Goal: Find specific page/section: Find specific page/section

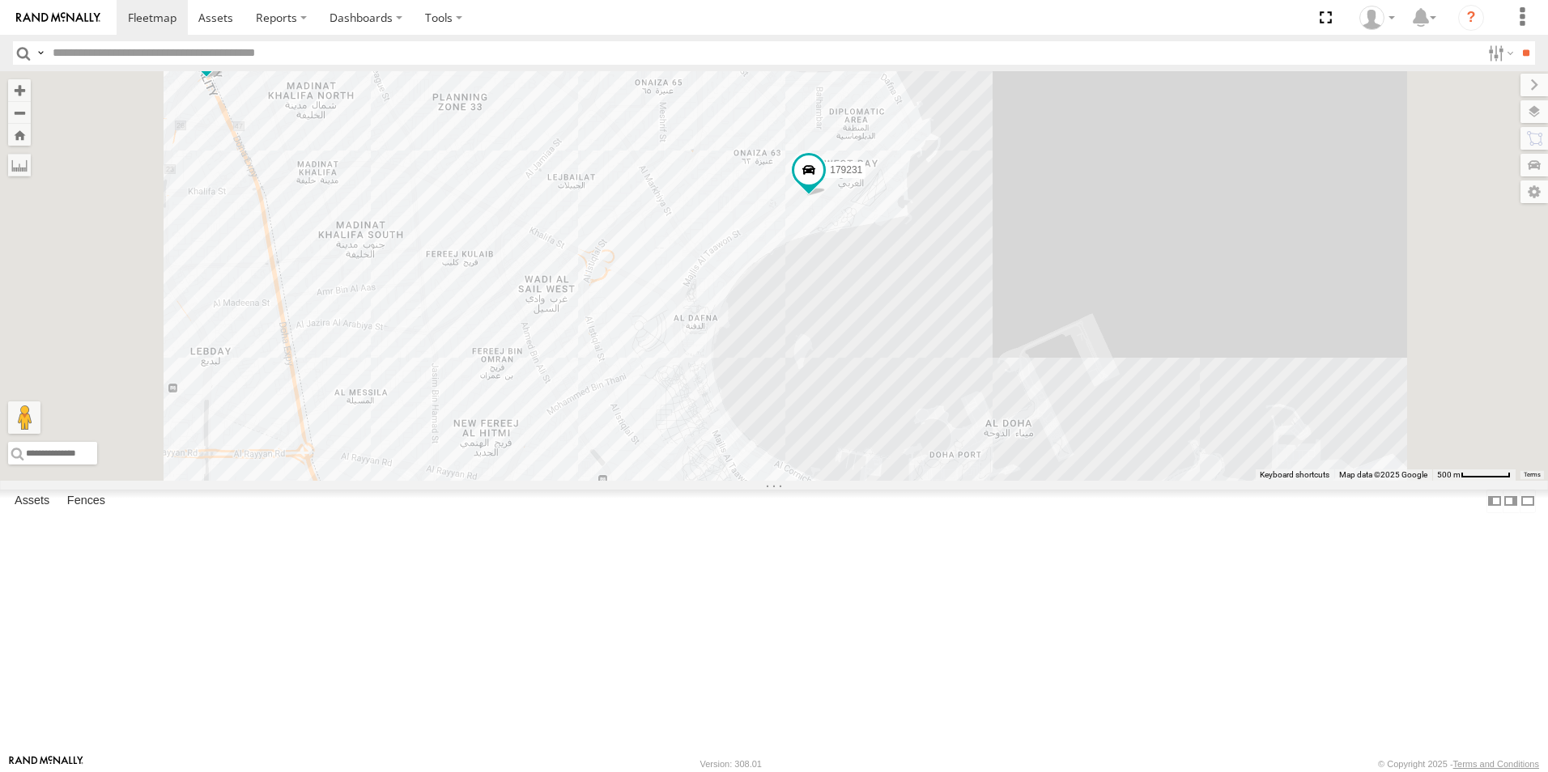
click at [0, 0] on div "155180- [PERSON_NAME]" at bounding box center [0, 0] width 0 height 0
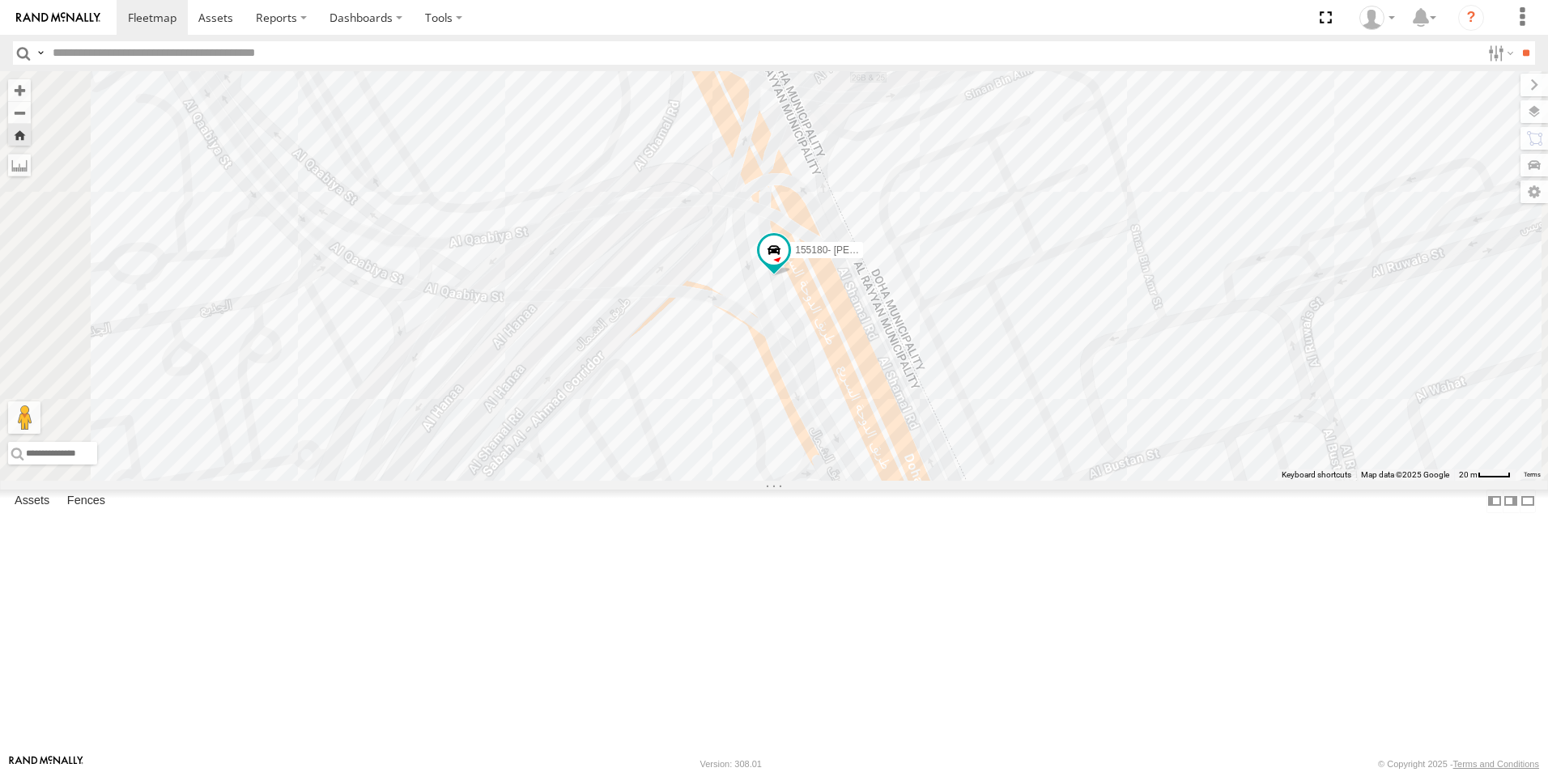
click at [0, 0] on div "333927" at bounding box center [0, 0] width 0 height 0
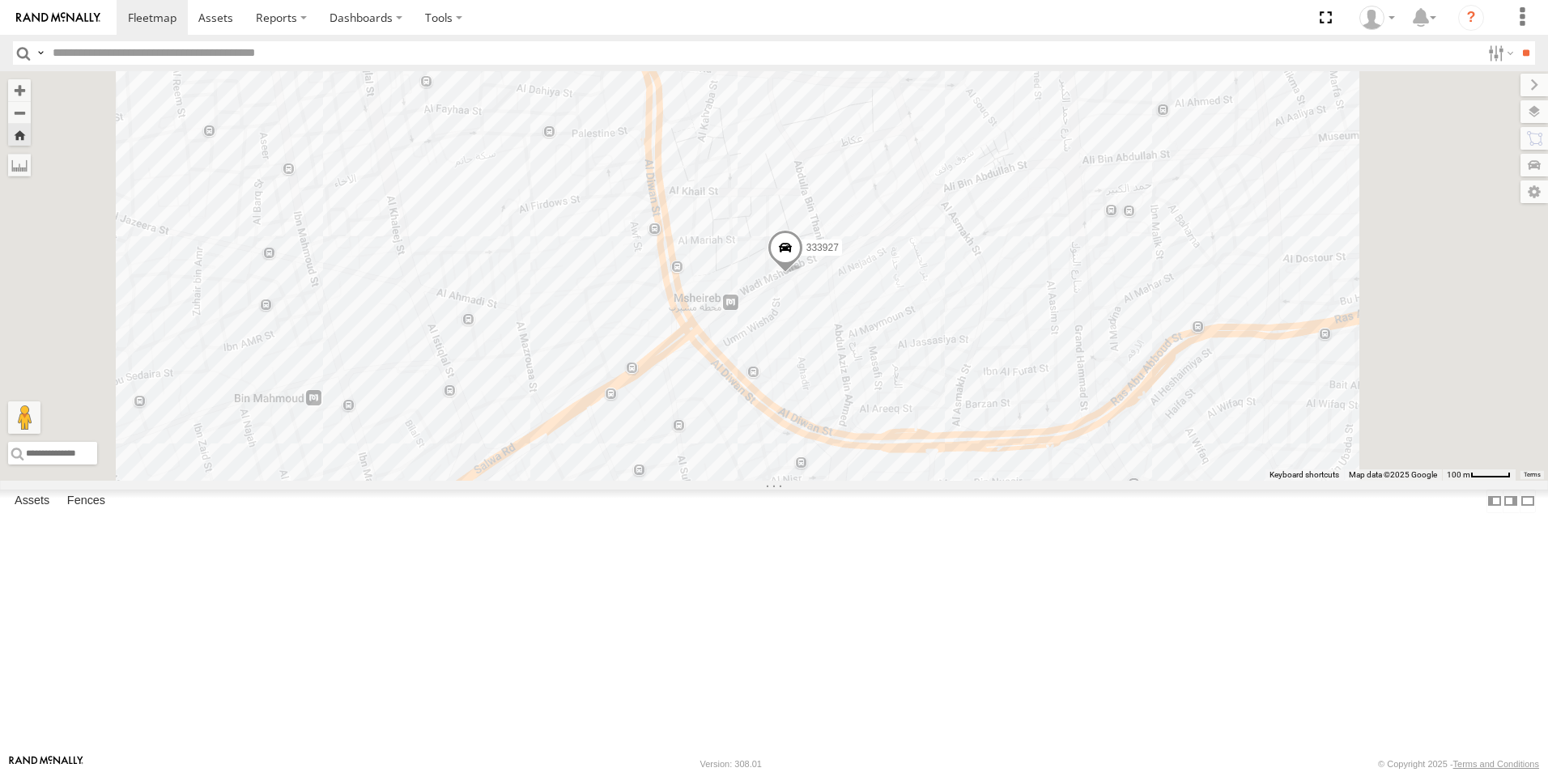
click at [0, 0] on div "DOH Logistics" at bounding box center [0, 0] width 0 height 0
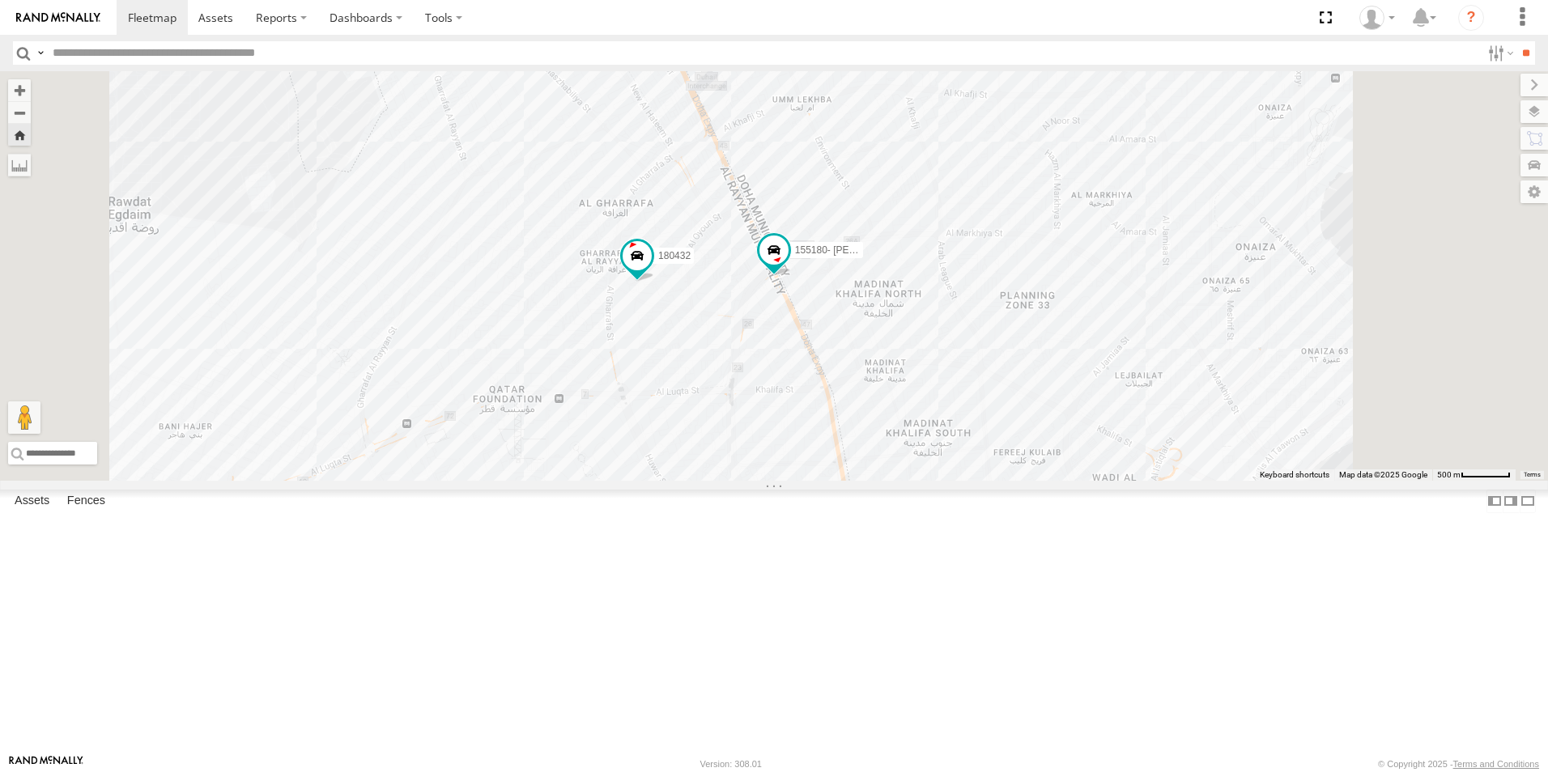
click at [0, 0] on div at bounding box center [0, 0] width 0 height 0
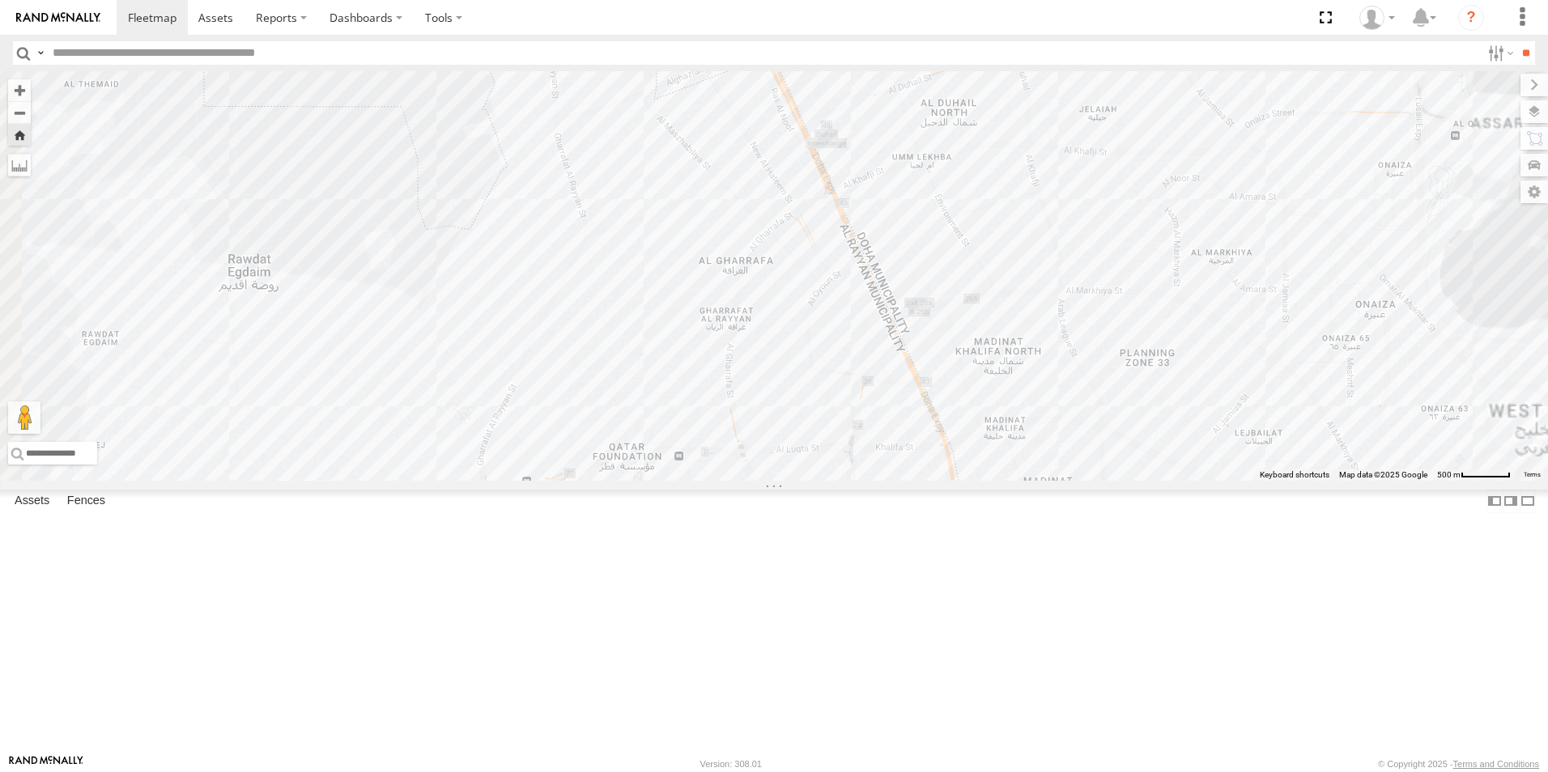
click at [0, 0] on div "333927 DOH Logistics" at bounding box center [0, 0] width 0 height 0
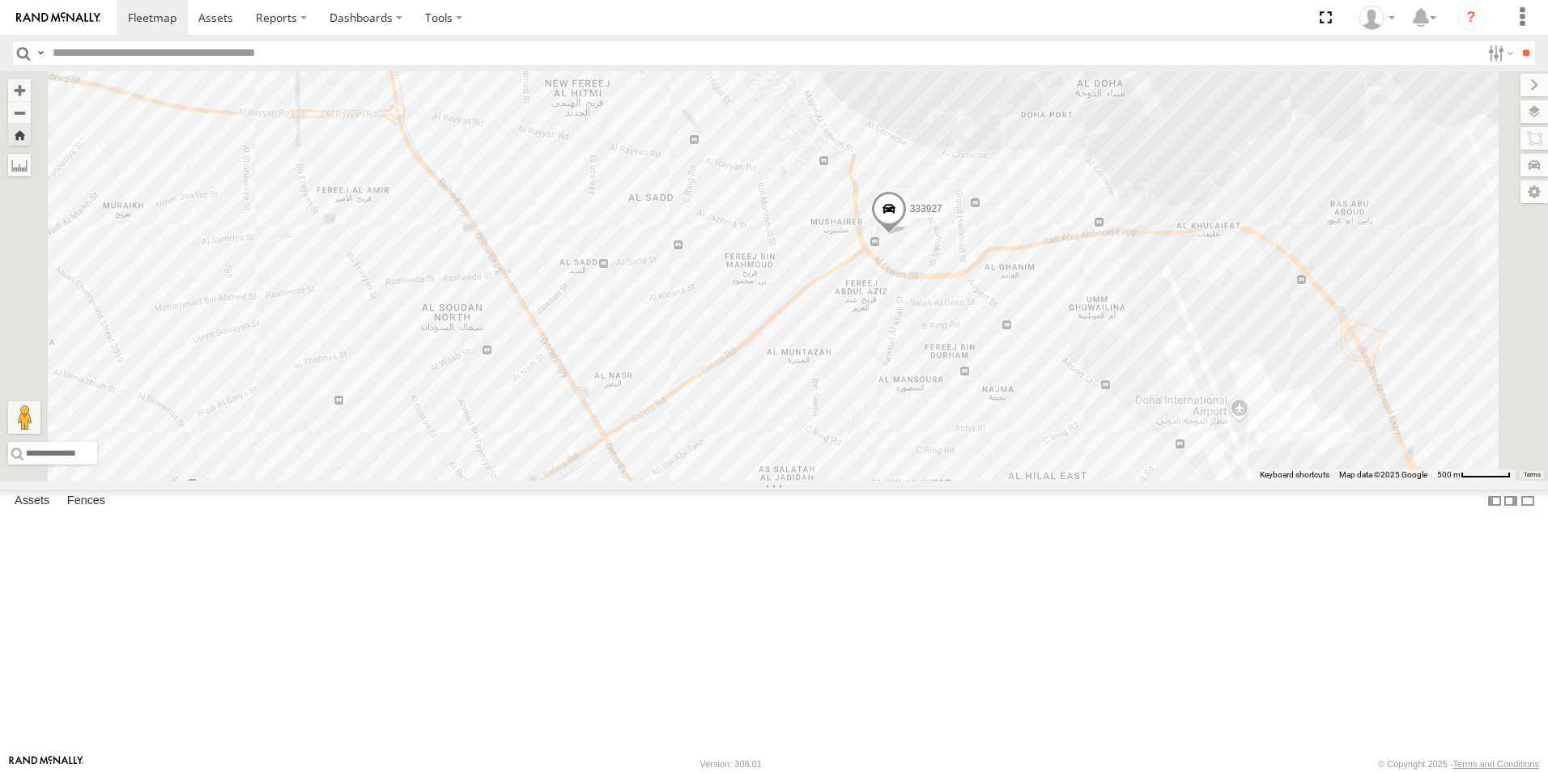
click at [0, 0] on div "155180- [PERSON_NAME]" at bounding box center [0, 0] width 0 height 0
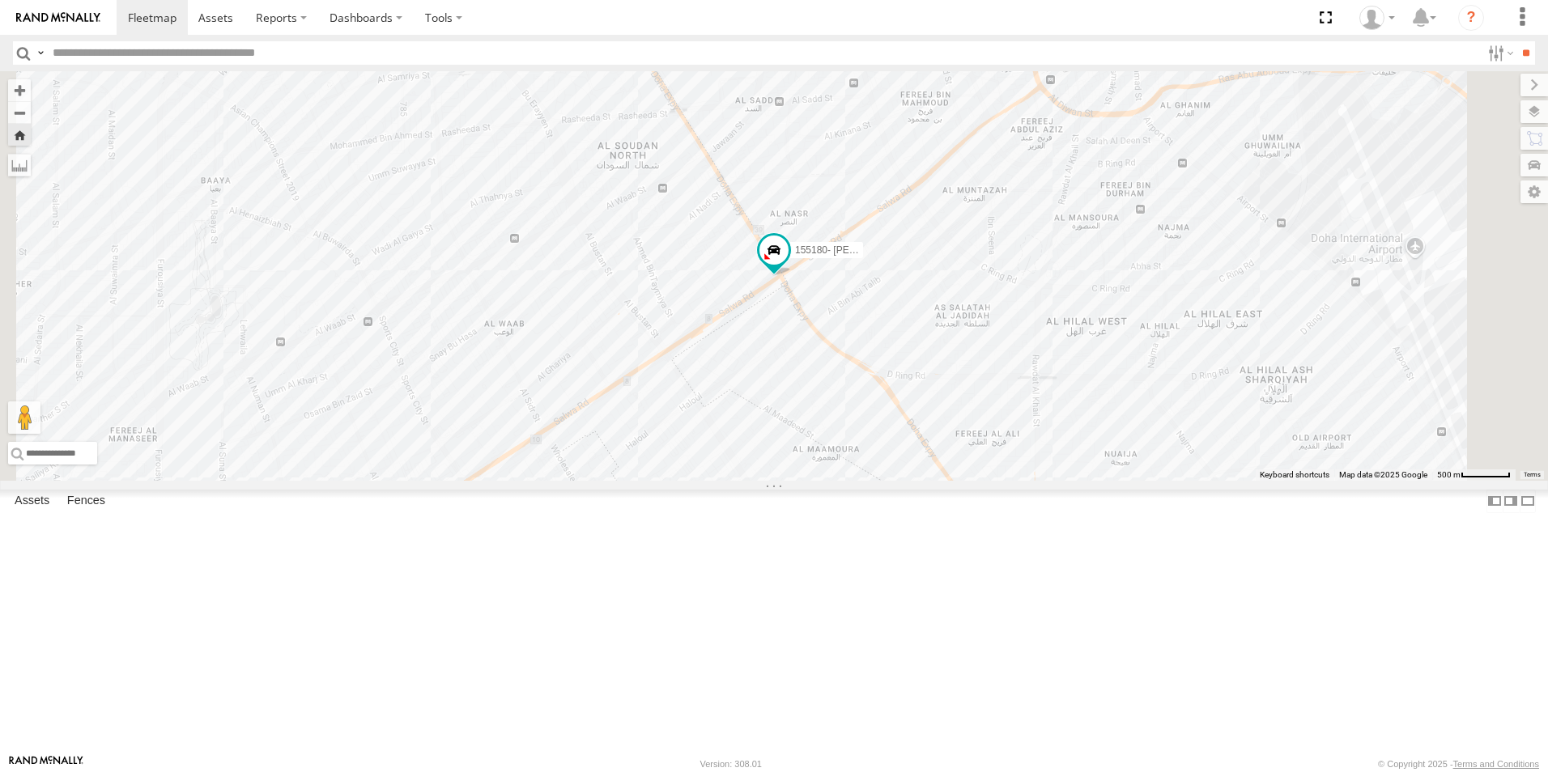
click at [0, 0] on div "155180- [PERSON_NAME]" at bounding box center [0, 0] width 0 height 0
click at [0, 0] on div "DOH Logistics" at bounding box center [0, 0] width 0 height 0
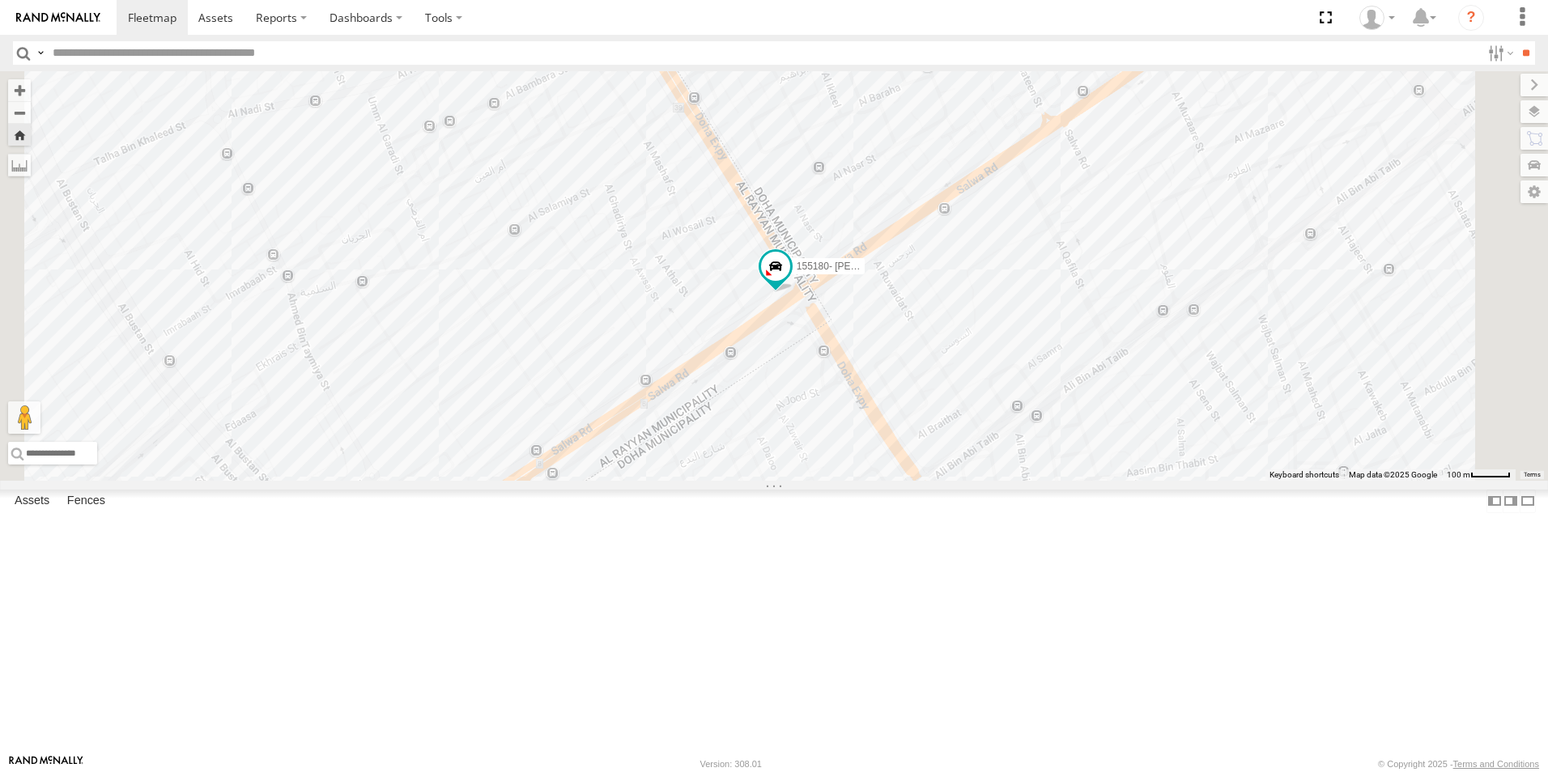
click at [0, 0] on div "333927" at bounding box center [0, 0] width 0 height 0
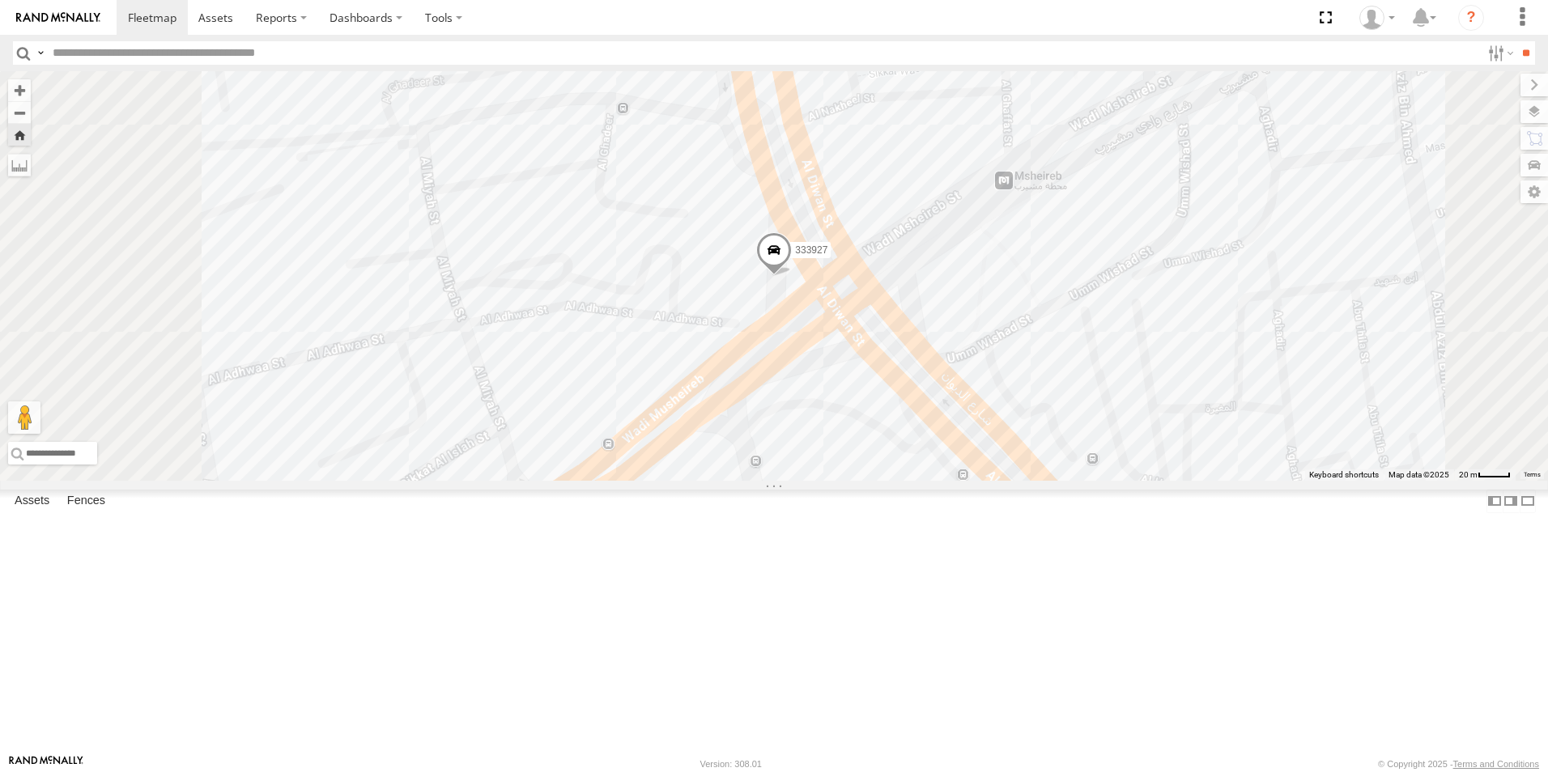
click at [0, 0] on div "155180- [PERSON_NAME]" at bounding box center [0, 0] width 0 height 0
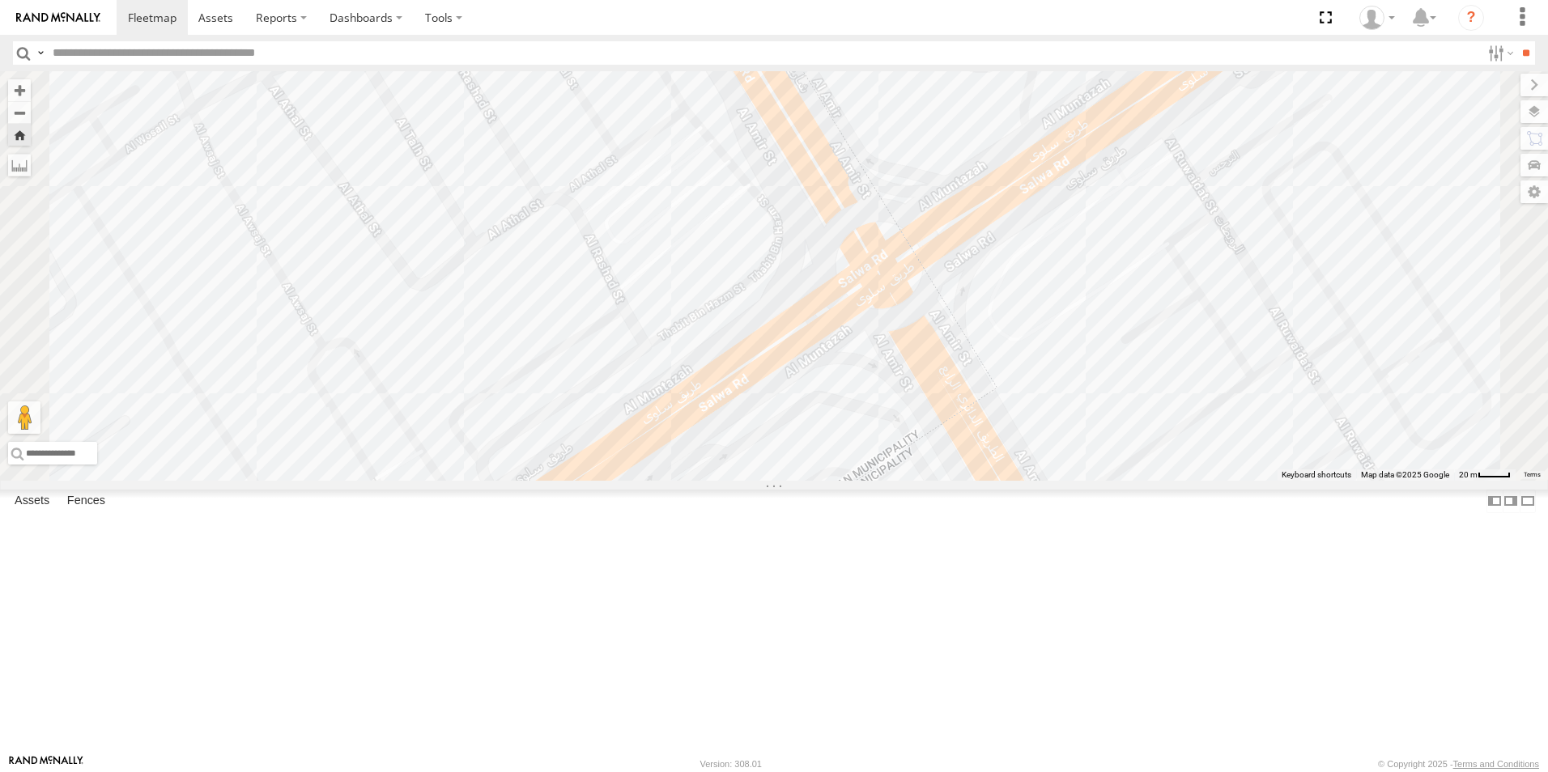
click at [0, 0] on div "155180- [PERSON_NAME]" at bounding box center [0, 0] width 0 height 0
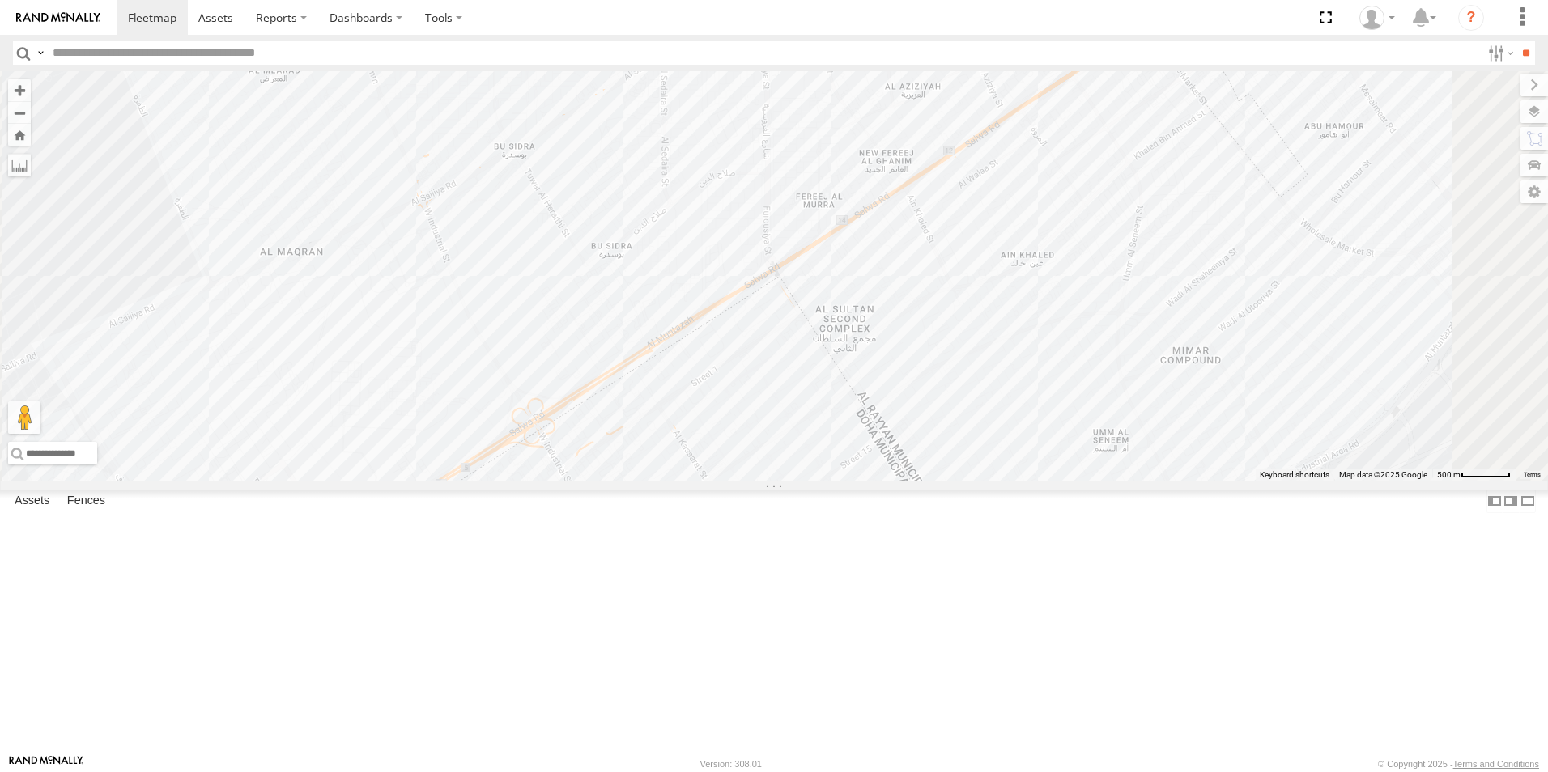
click at [0, 0] on div "333927" at bounding box center [0, 0] width 0 height 0
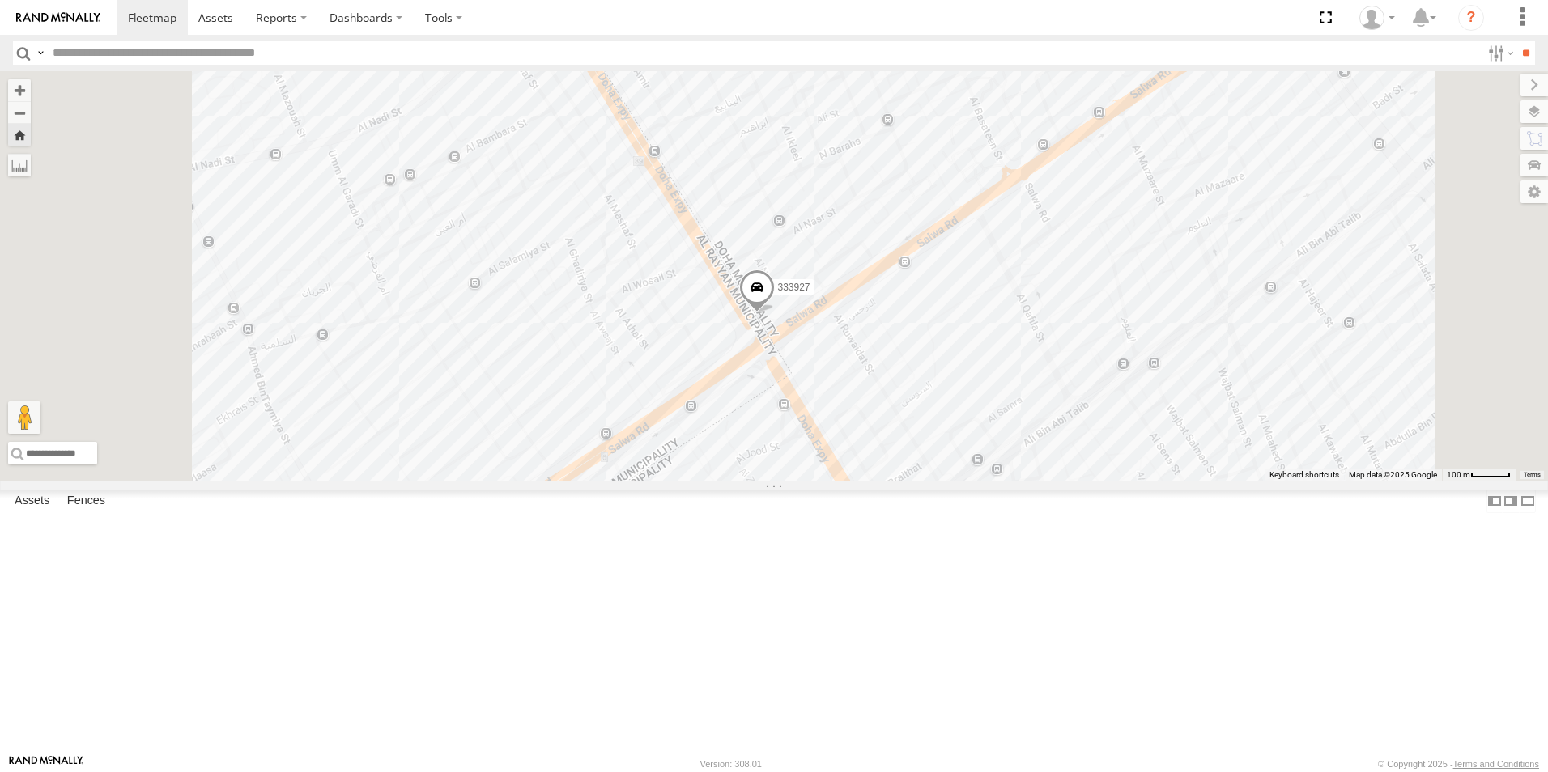
click at [0, 0] on div "DOH Logistics" at bounding box center [0, 0] width 0 height 0
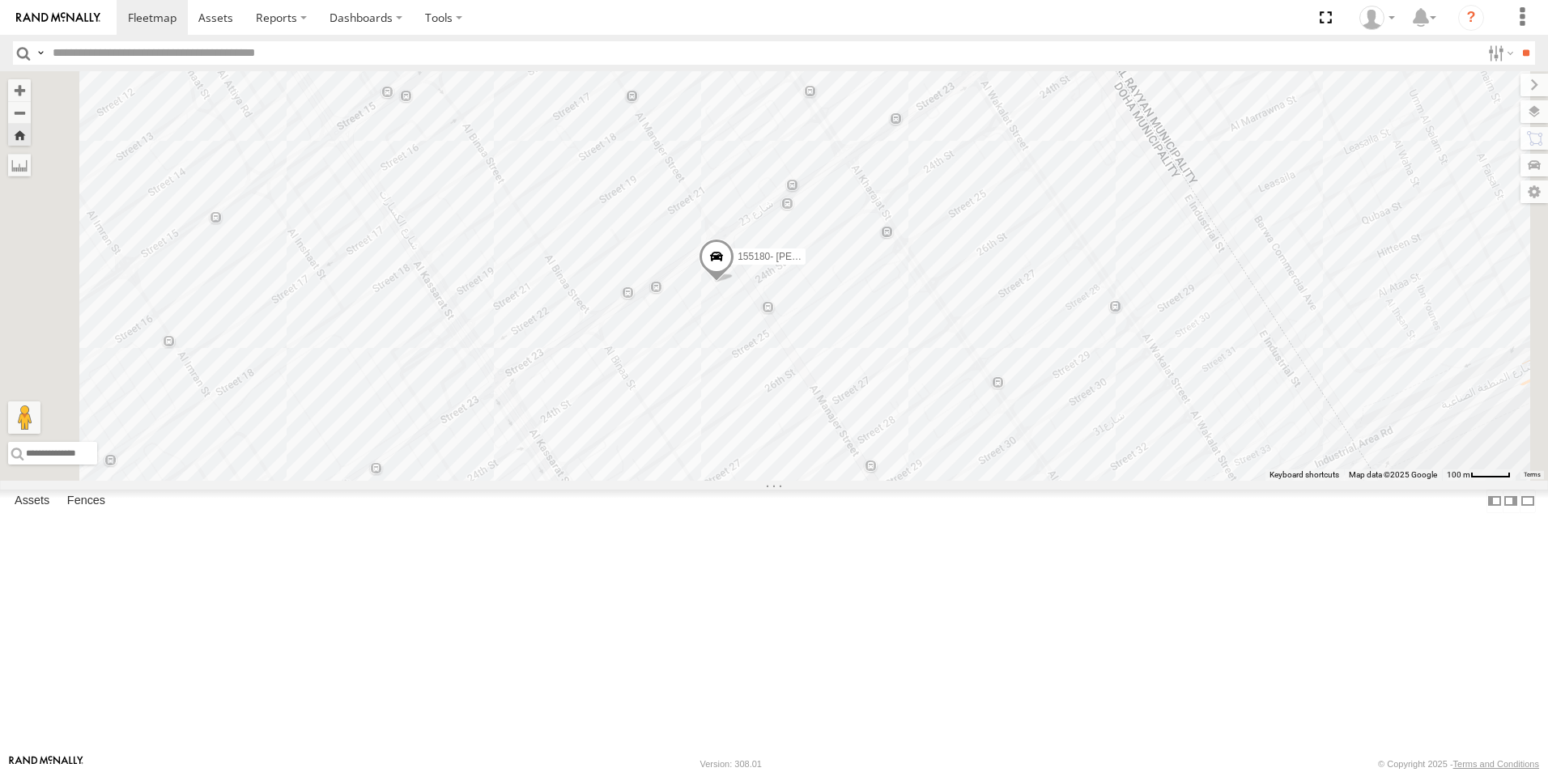
click at [0, 0] on div "180432 DOH Logistics Um Slala [PERSON_NAME] Qatar 25.40105 51.42755 41827 DOH L…" at bounding box center [0, 0] width 0 height 0
